Goal: Task Accomplishment & Management: Manage account settings

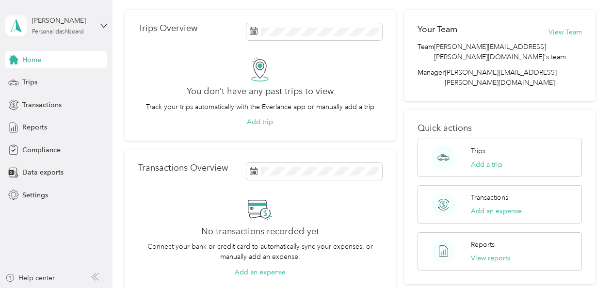
scroll to position [48, 0]
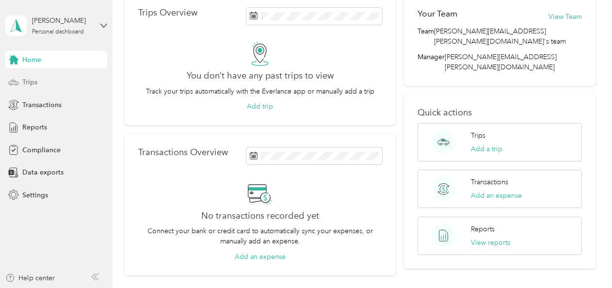
click at [59, 84] on div "Trips" at bounding box center [56, 82] width 102 height 17
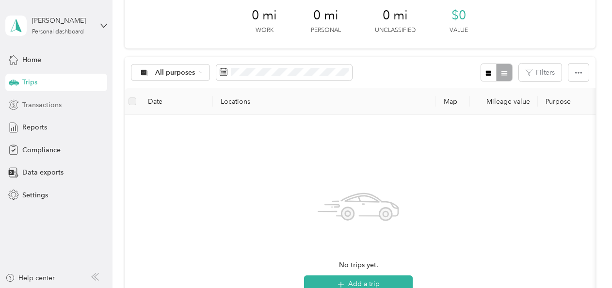
click at [55, 101] on span "Transactions" at bounding box center [41, 105] width 39 height 10
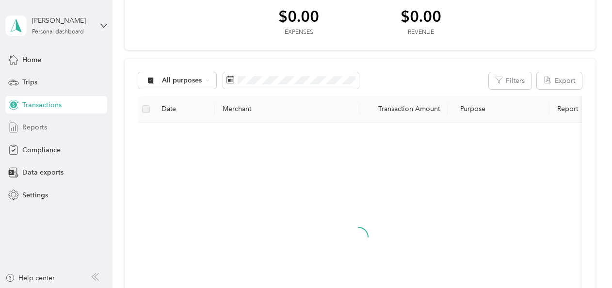
drag, startPoint x: 51, startPoint y: 129, endPoint x: 51, endPoint y: 141, distance: 12.6
click at [51, 129] on div "Reports" at bounding box center [56, 127] width 102 height 17
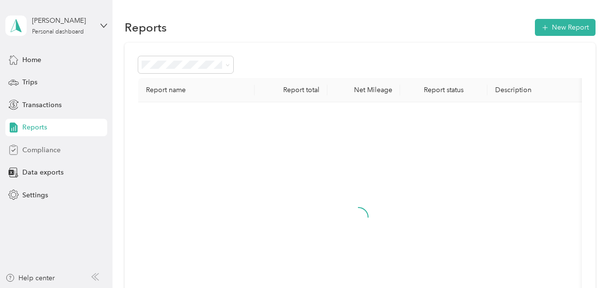
click at [51, 148] on span "Compliance" at bounding box center [41, 150] width 38 height 10
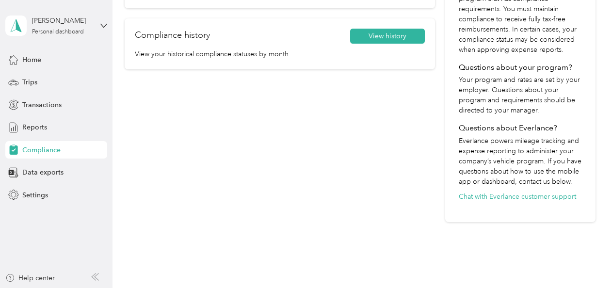
scroll to position [97, 0]
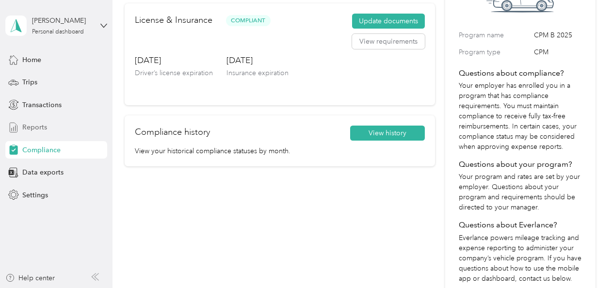
click at [41, 127] on span "Reports" at bounding box center [34, 127] width 25 height 10
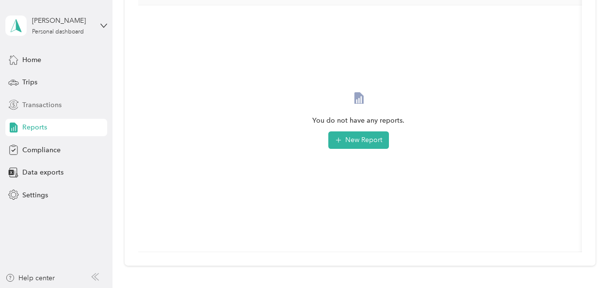
click at [45, 109] on span "Transactions" at bounding box center [41, 105] width 39 height 10
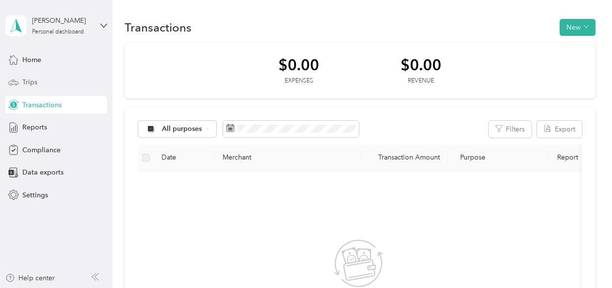
click at [30, 87] on span "Trips" at bounding box center [29, 82] width 15 height 10
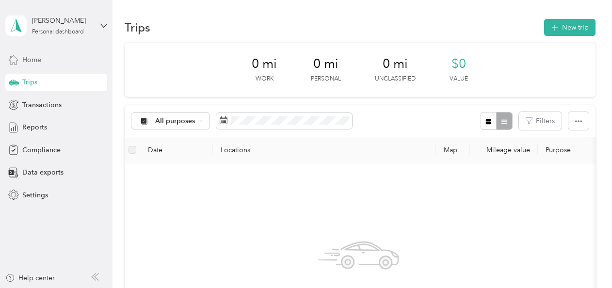
click at [39, 56] on span "Home" at bounding box center [31, 60] width 19 height 10
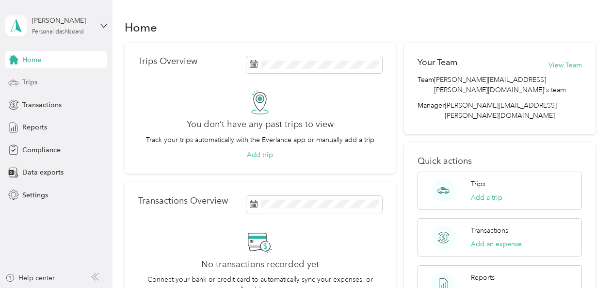
click at [61, 82] on div "Trips" at bounding box center [56, 82] width 102 height 17
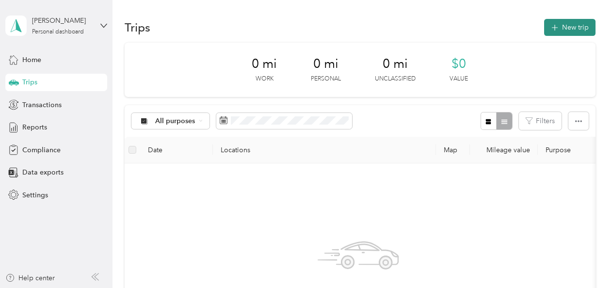
click at [567, 30] on button "New trip" at bounding box center [569, 27] width 51 height 17
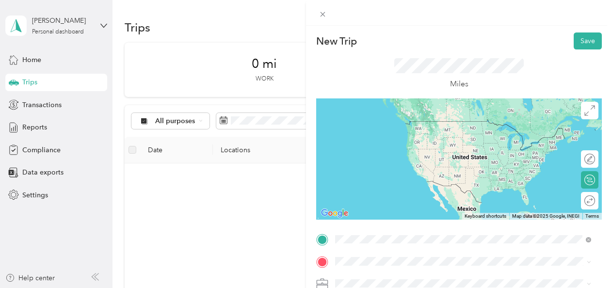
click at [418, 120] on span "[STREET_ADDRESS][US_STATE]" at bounding box center [402, 121] width 97 height 9
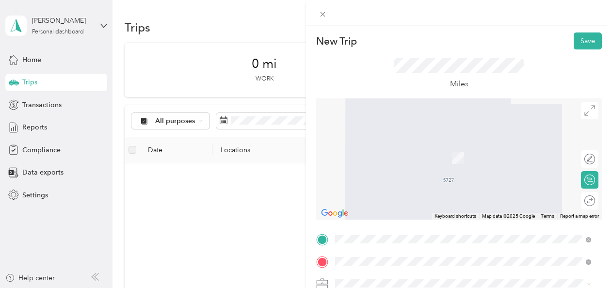
click at [447, 148] on span "[STREET_ADDRESS][PERSON_NAME][PERSON_NAME][US_STATE]" at bounding box center [456, 143] width 205 height 9
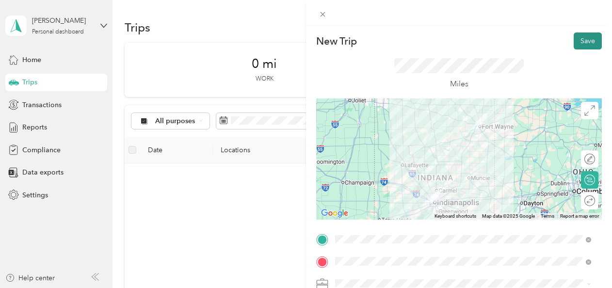
click at [578, 39] on button "Save" at bounding box center [588, 40] width 28 height 17
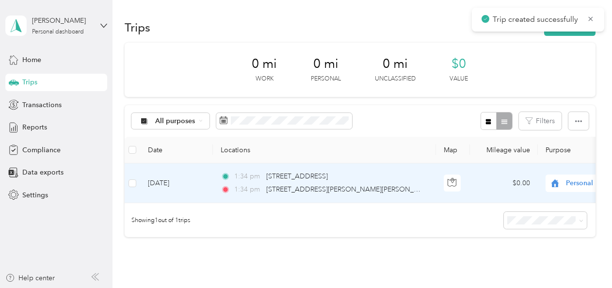
click at [573, 181] on span "Personal" at bounding box center [610, 183] width 89 height 11
click at [566, 196] on span "Personal" at bounding box center [555, 201] width 79 height 10
click at [566, 178] on span "Personal" at bounding box center [610, 183] width 89 height 11
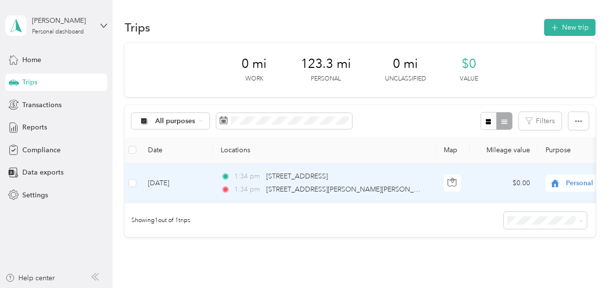
drag, startPoint x: 566, startPoint y: 181, endPoint x: 248, endPoint y: 173, distance: 317.8
click at [248, 173] on span "1:34 pm" at bounding box center [248, 176] width 28 height 11
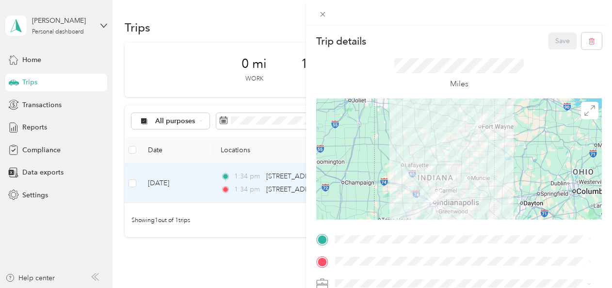
click at [166, 177] on div "Trip details Save This trip cannot be edited because it is either under review,…" at bounding box center [306, 144] width 612 height 288
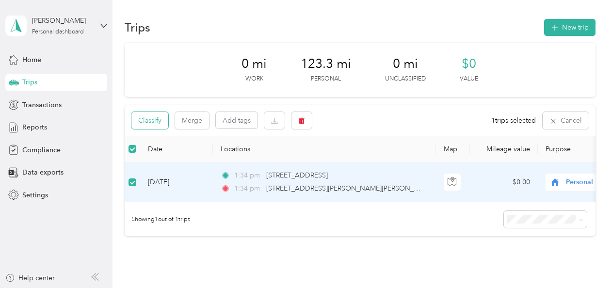
click at [157, 120] on button "Classify" at bounding box center [149, 120] width 37 height 17
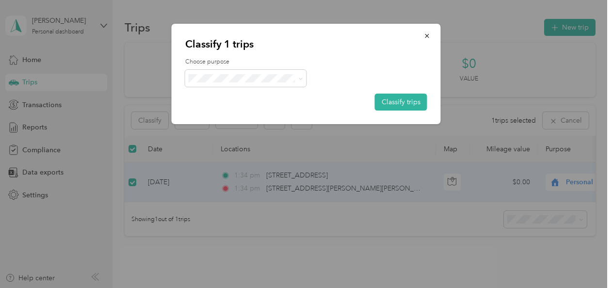
click at [248, 91] on div "Choose purpose Classify trips" at bounding box center [306, 84] width 242 height 53
click at [251, 83] on span at bounding box center [245, 78] width 121 height 17
click at [432, 35] on button "button" at bounding box center [427, 35] width 20 height 17
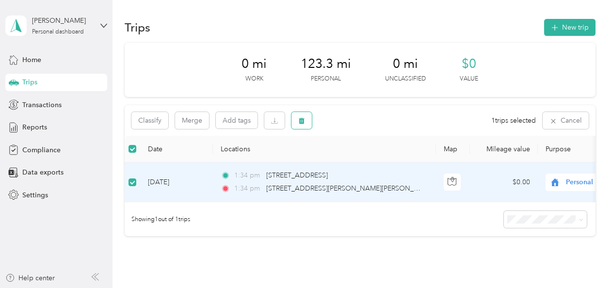
click at [308, 120] on button "button" at bounding box center [301, 120] width 20 height 17
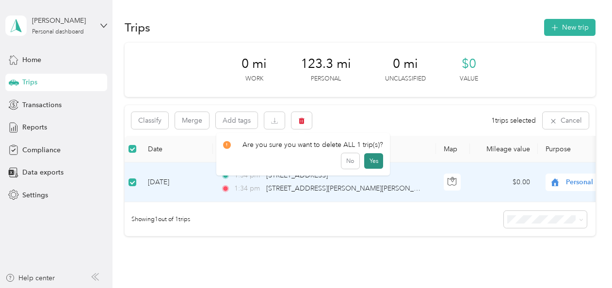
click at [368, 161] on button "Yes" at bounding box center [373, 161] width 19 height 16
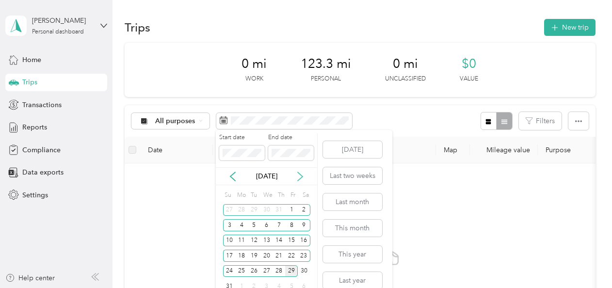
click at [300, 177] on icon at bounding box center [300, 177] width 10 height 10
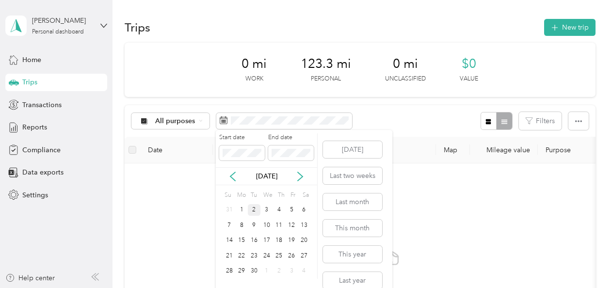
click at [251, 208] on div "2" at bounding box center [254, 210] width 13 height 12
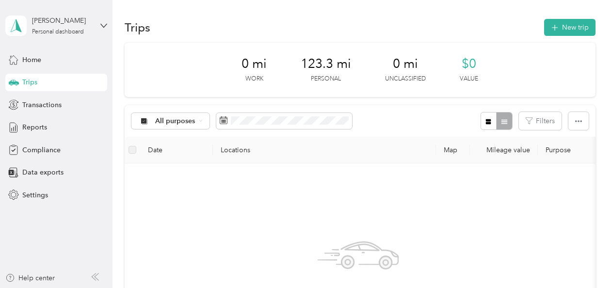
click at [452, 209] on div "No trips yet. Add a trip" at bounding box center [358, 286] width 452 height 231
click at [547, 145] on th "Purpose" at bounding box center [606, 150] width 136 height 27
click at [517, 156] on th "Mileage value" at bounding box center [504, 150] width 68 height 27
click at [251, 68] on span "0 mi" at bounding box center [254, 64] width 25 height 16
click at [70, 83] on div "Trips" at bounding box center [56, 82] width 102 height 17
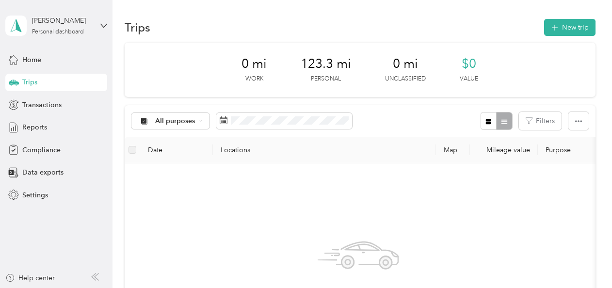
click at [351, 73] on div "0 mi Work 123.3 mi Personal 0 mi Unclassified $0 Value" at bounding box center [360, 70] width 471 height 54
click at [43, 59] on div "Home" at bounding box center [56, 59] width 102 height 17
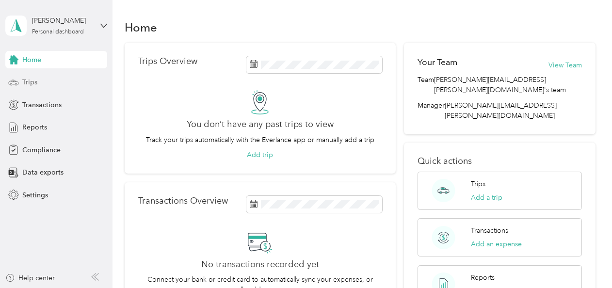
click at [37, 78] on div "Trips" at bounding box center [56, 82] width 102 height 17
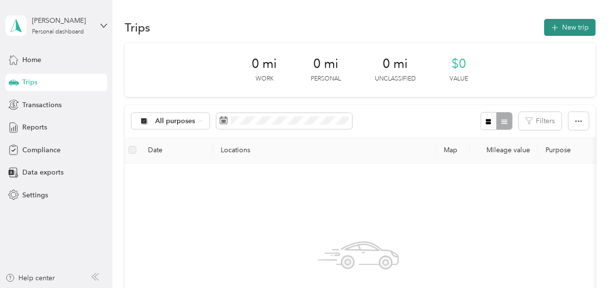
click at [562, 28] on button "New trip" at bounding box center [569, 27] width 51 height 17
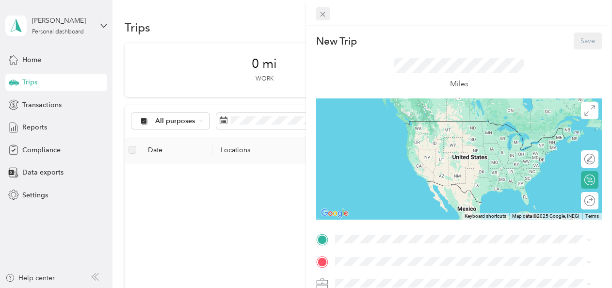
click at [326, 7] on div at bounding box center [459, 13] width 306 height 26
click at [326, 8] on span at bounding box center [323, 14] width 14 height 14
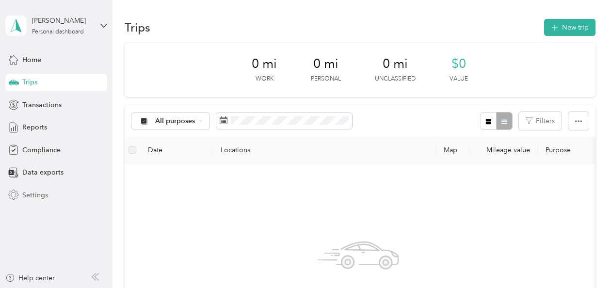
click at [14, 192] on icon at bounding box center [13, 195] width 11 height 11
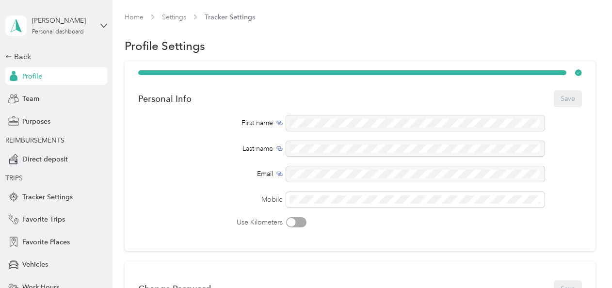
click at [93, 23] on div "[PERSON_NAME] Personal dashboard" at bounding box center [56, 26] width 102 height 34
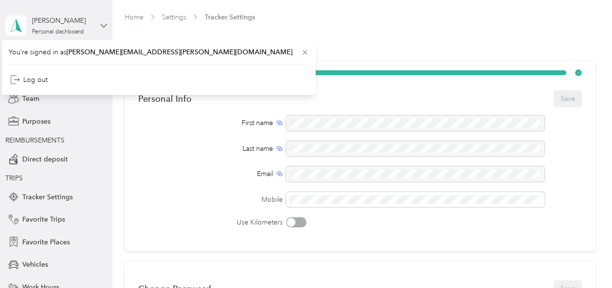
click at [101, 26] on icon at bounding box center [104, 25] width 6 height 3
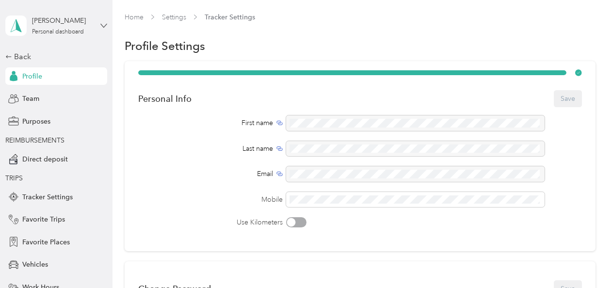
click at [101, 26] on icon at bounding box center [104, 25] width 6 height 3
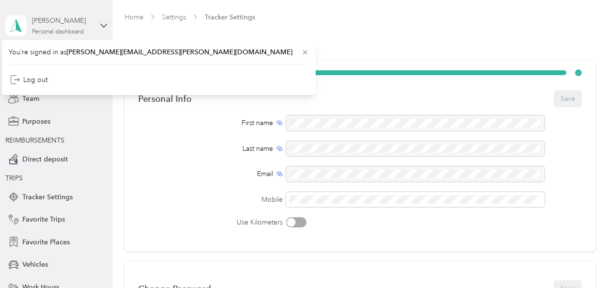
click at [55, 23] on div "[PERSON_NAME]" at bounding box center [62, 21] width 61 height 10
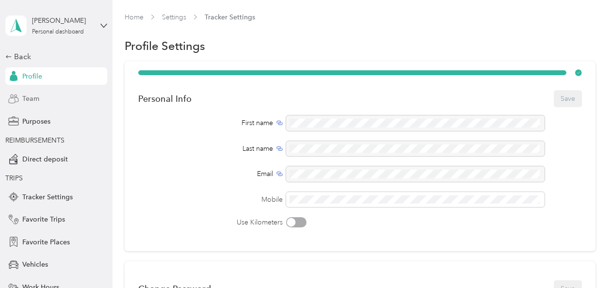
click at [20, 104] on div "Team" at bounding box center [56, 98] width 102 height 17
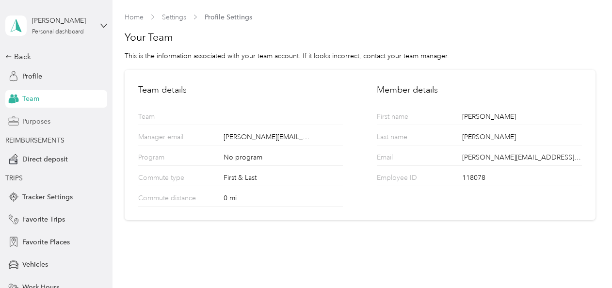
click at [25, 127] on div "Purposes" at bounding box center [56, 121] width 102 height 17
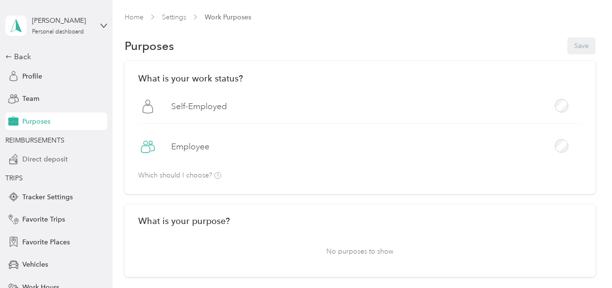
click at [48, 155] on span "Direct deposit" at bounding box center [45, 159] width 46 height 10
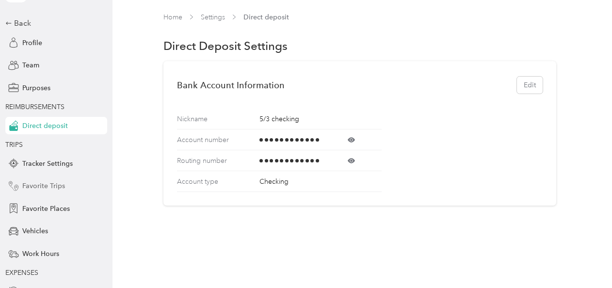
scroll to position [48, 0]
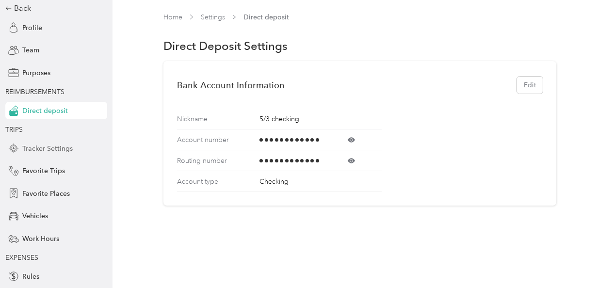
click at [53, 144] on span "Tracker Settings" at bounding box center [47, 149] width 50 height 10
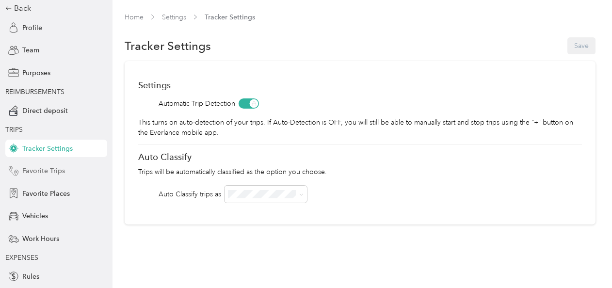
click at [51, 173] on span "Favorite Trips" at bounding box center [43, 171] width 43 height 10
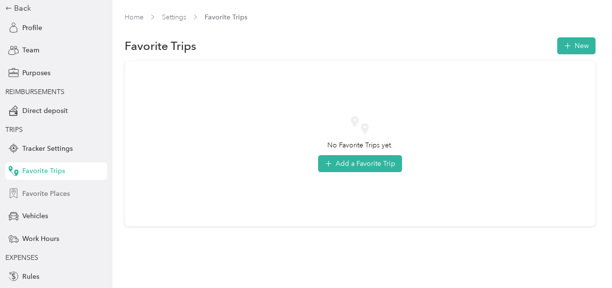
click at [53, 193] on span "Favorite Places" at bounding box center [46, 194] width 48 height 10
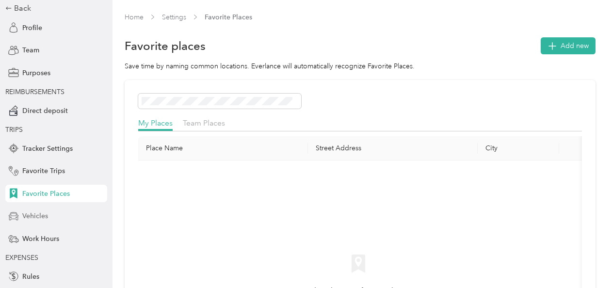
click at [53, 213] on div "Vehicles" at bounding box center [56, 216] width 102 height 17
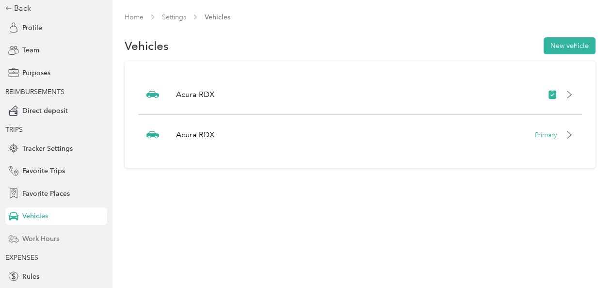
click at [50, 242] on span "Work Hours" at bounding box center [40, 239] width 37 height 10
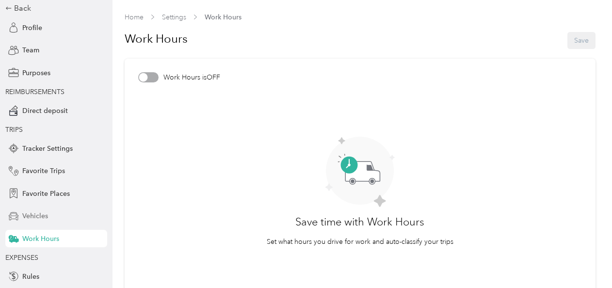
click at [49, 215] on div "Vehicles" at bounding box center [56, 216] width 102 height 17
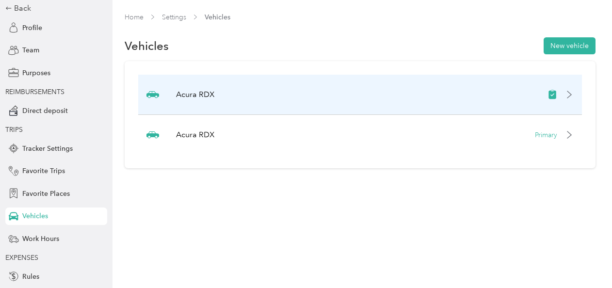
click at [569, 96] on div at bounding box center [561, 95] width 26 height 10
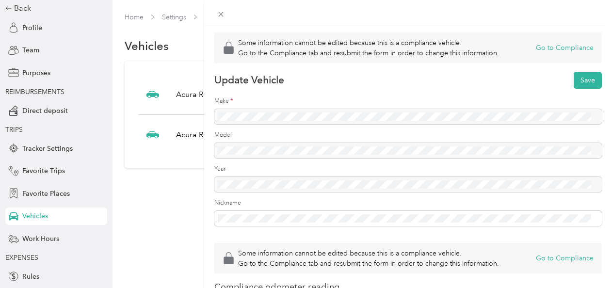
click at [595, 73] on div "Some information cannot be edited because this is a compliance vehicle. Go to t…" at bounding box center [408, 170] width 408 height 288
click at [587, 78] on button "Save" at bounding box center [588, 80] width 28 height 17
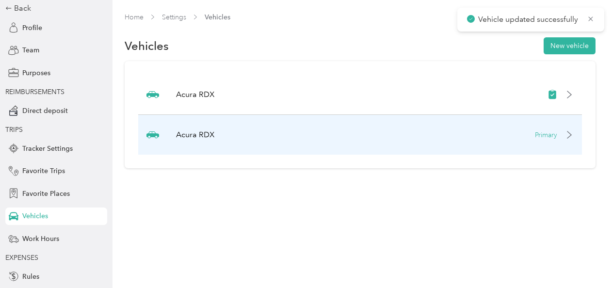
click at [557, 138] on p "Primary" at bounding box center [546, 135] width 22 height 10
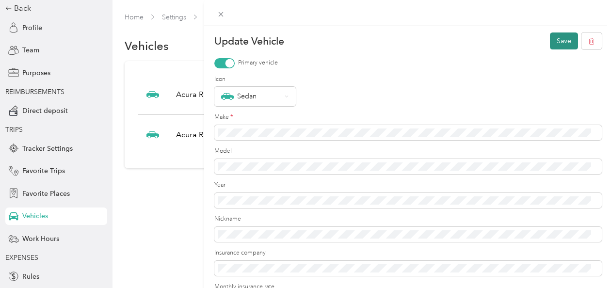
click at [560, 39] on button "Save" at bounding box center [564, 40] width 28 height 17
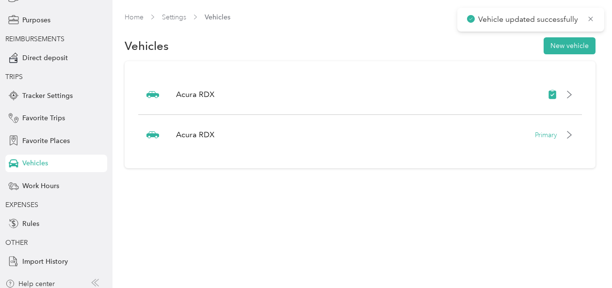
scroll to position [107, 0]
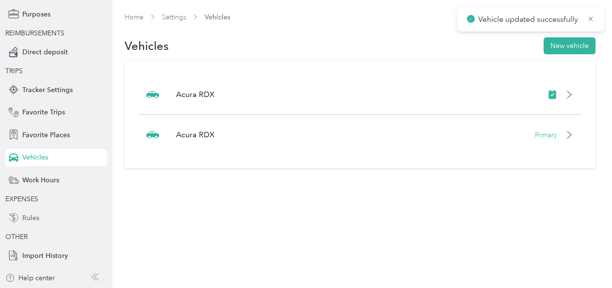
click at [40, 218] on div "Rules" at bounding box center [56, 217] width 102 height 17
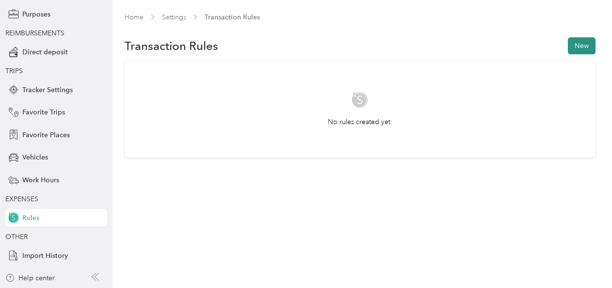
click at [590, 50] on button "New" at bounding box center [582, 45] width 28 height 17
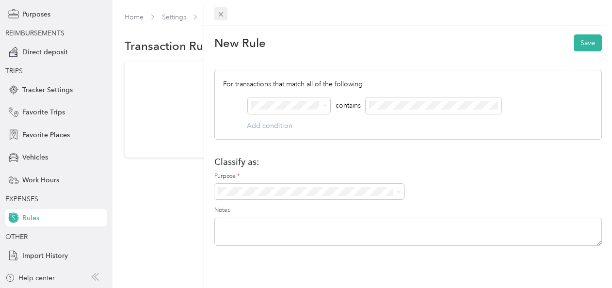
click at [219, 13] on icon at bounding box center [220, 14] width 5 height 5
